Goal: Navigation & Orientation: Find specific page/section

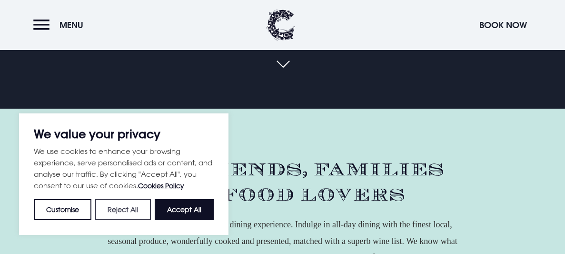
click at [128, 208] on button "Reject All" at bounding box center [122, 209] width 55 height 21
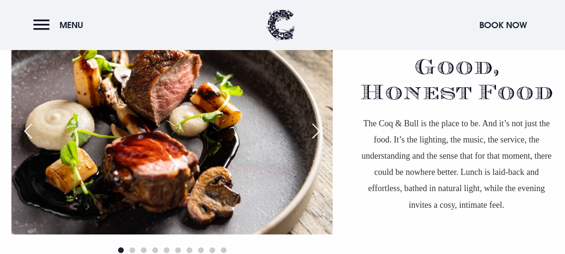
scroll to position [544, 0]
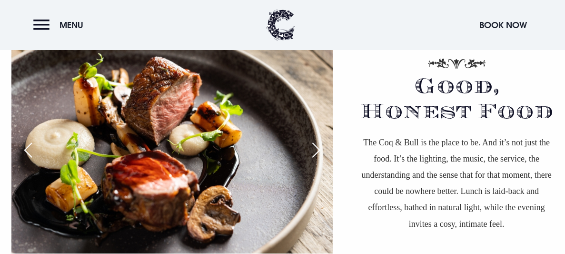
click at [321, 150] on div "Next slide" at bounding box center [316, 149] width 24 height 21
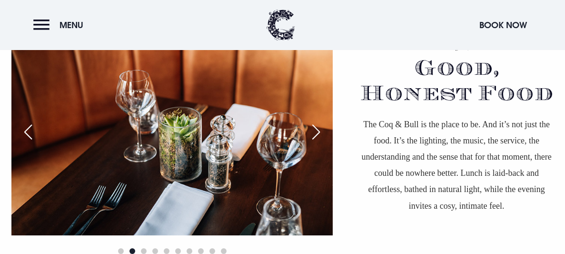
scroll to position [563, 0]
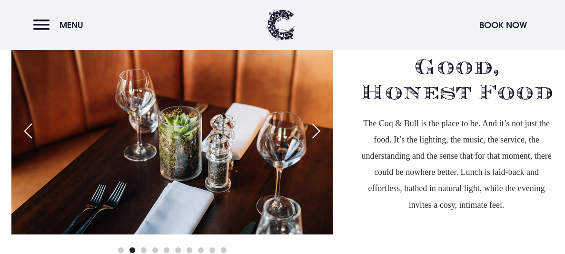
click at [319, 131] on div "Next slide" at bounding box center [316, 130] width 24 height 21
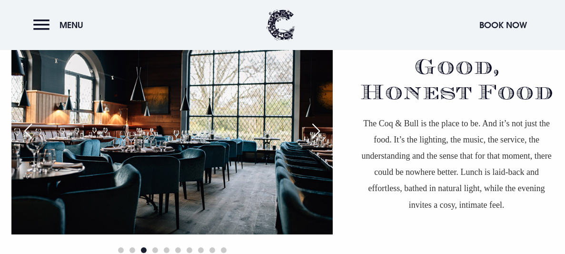
click at [319, 131] on div "Next slide" at bounding box center [316, 130] width 24 height 21
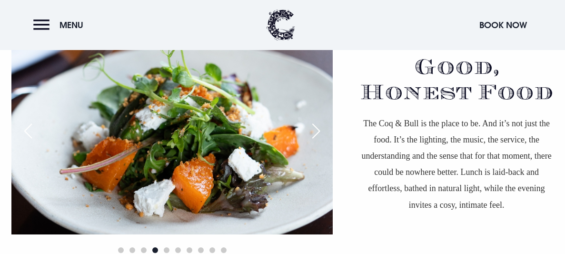
click at [319, 131] on div "Next slide" at bounding box center [316, 130] width 24 height 21
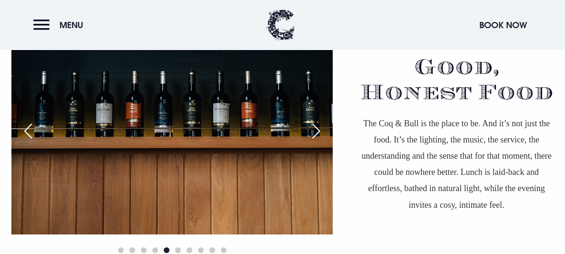
click at [319, 131] on div "Next slide" at bounding box center [316, 130] width 24 height 21
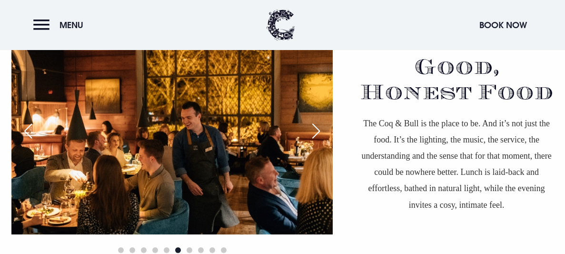
click at [24, 126] on div "Previous slide" at bounding box center [28, 130] width 24 height 21
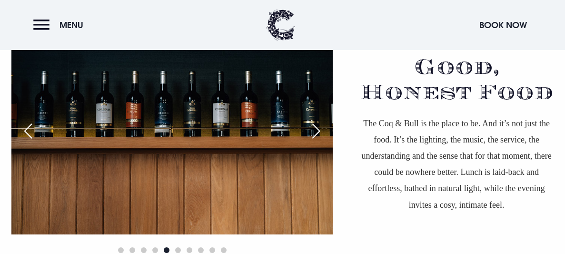
click at [318, 126] on div "Next slide" at bounding box center [316, 130] width 24 height 21
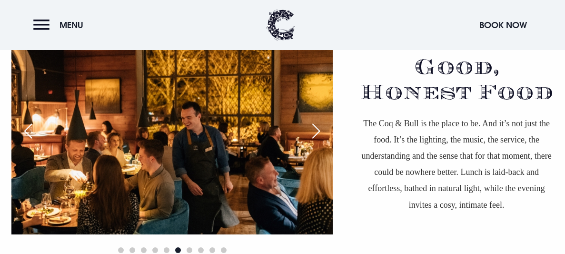
click at [318, 126] on div "Next slide" at bounding box center [316, 130] width 24 height 21
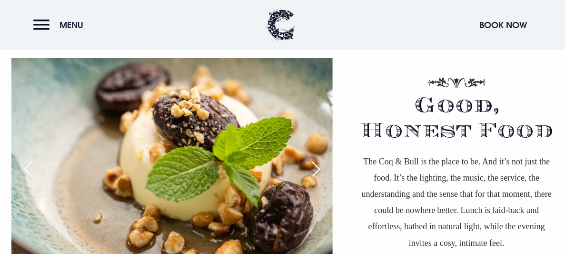
scroll to position [544, 0]
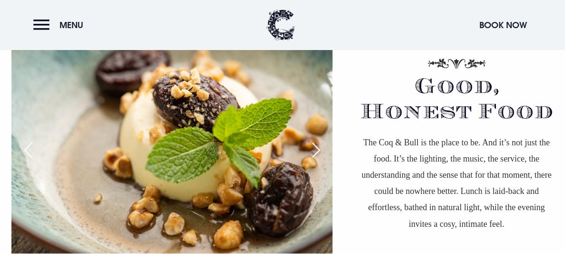
click at [320, 147] on div "Next slide" at bounding box center [316, 149] width 24 height 21
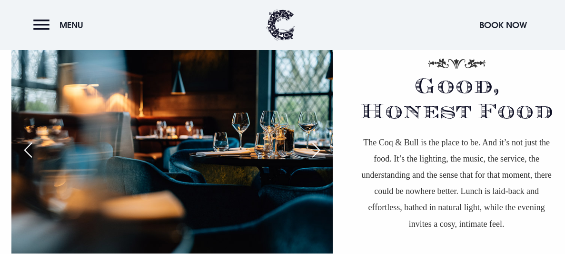
click at [320, 147] on div "Next slide" at bounding box center [316, 149] width 24 height 21
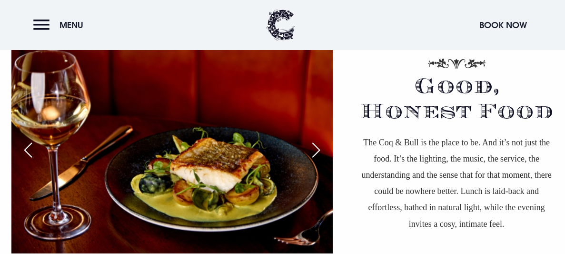
click at [320, 147] on div "Next slide" at bounding box center [316, 149] width 24 height 21
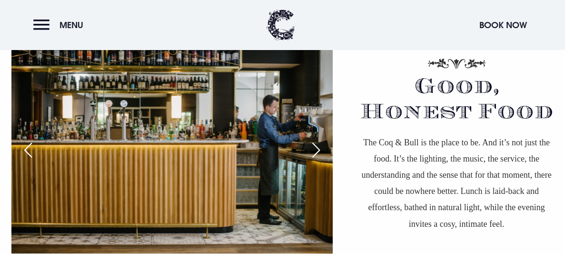
click at [320, 147] on div "Next slide" at bounding box center [316, 149] width 24 height 21
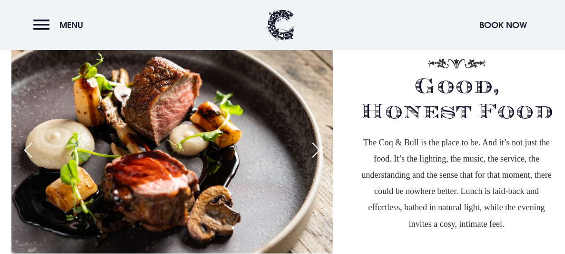
click at [320, 147] on div "Next slide" at bounding box center [316, 149] width 24 height 21
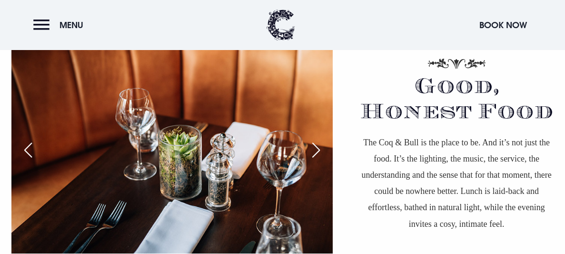
click at [320, 147] on div "Next slide" at bounding box center [316, 149] width 24 height 21
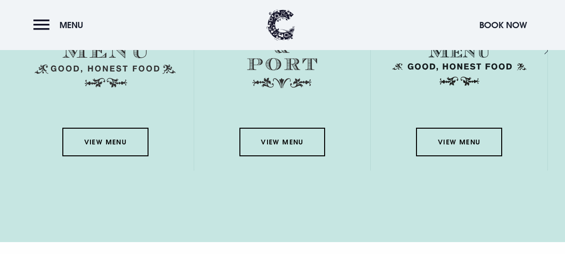
scroll to position [1552, 0]
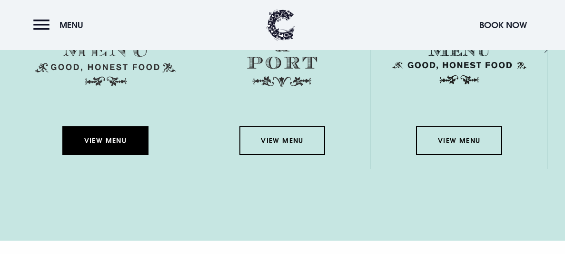
click at [84, 139] on link "View Menu" at bounding box center [105, 140] width 86 height 29
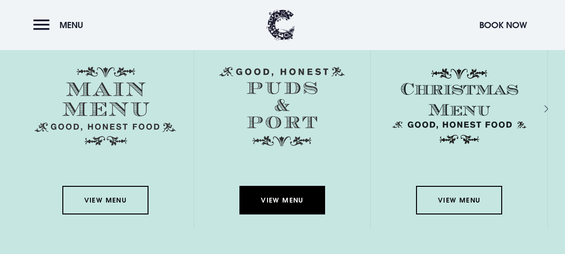
scroll to position [1495, 0]
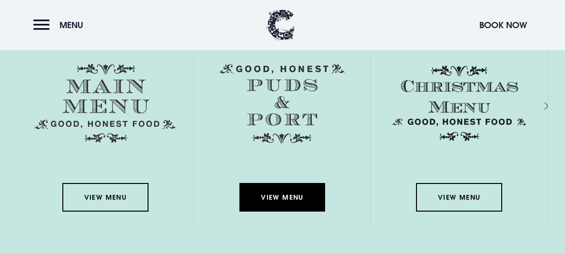
click at [272, 200] on link "View Menu" at bounding box center [282, 197] width 86 height 29
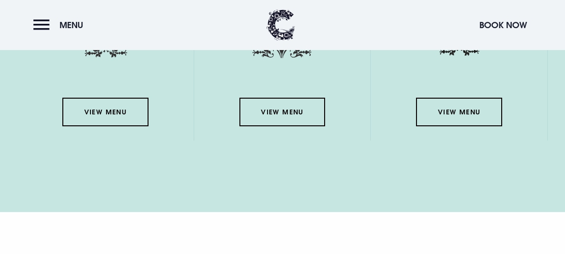
scroll to position [1590, 0]
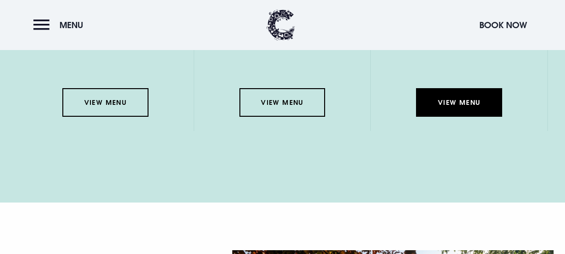
click at [463, 106] on link "View Menu" at bounding box center [459, 102] width 86 height 29
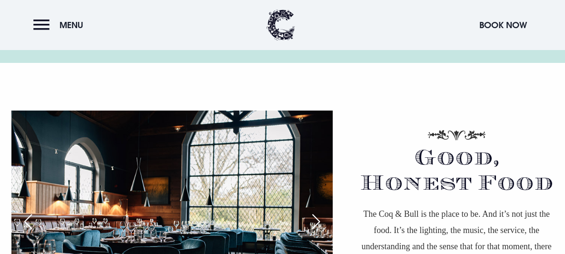
scroll to position [468, 0]
